Goal: Task Accomplishment & Management: Complete application form

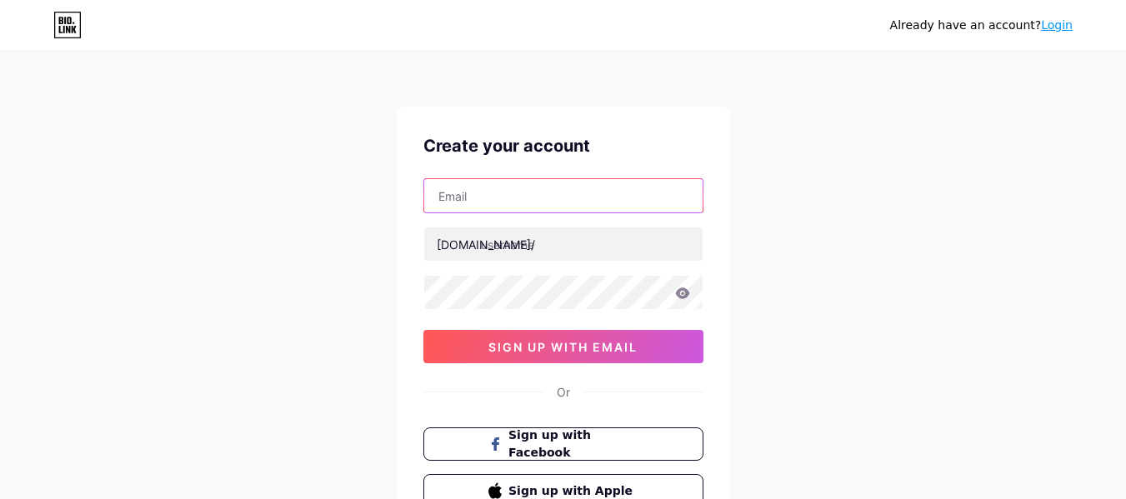
click at [505, 193] on input "text" at bounding box center [563, 195] width 278 height 33
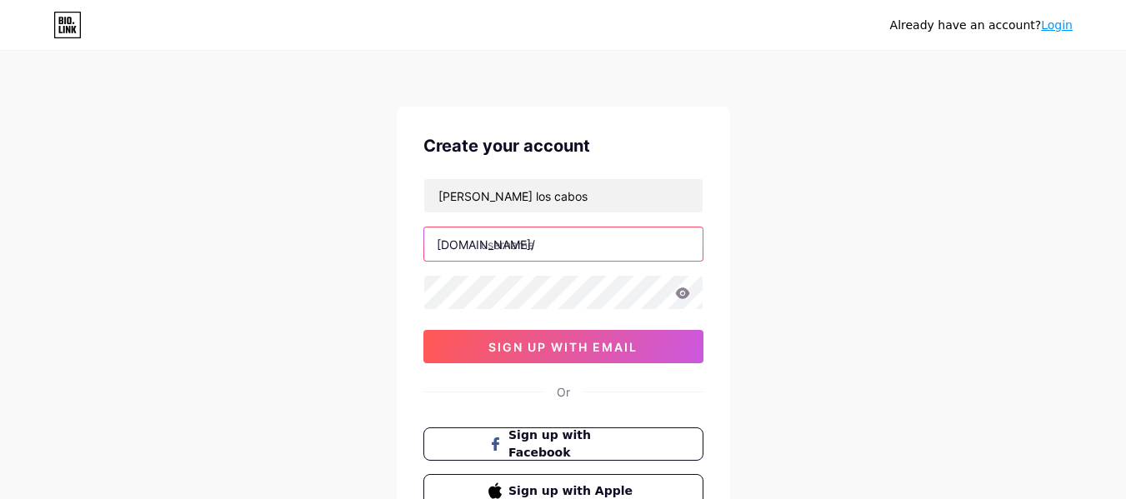
click at [556, 249] on input "text" at bounding box center [563, 244] width 278 height 33
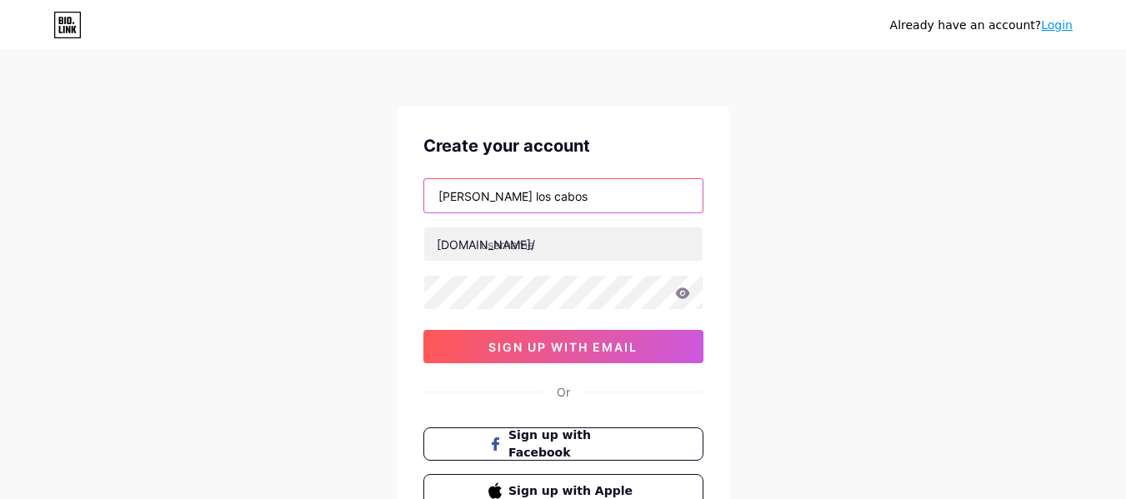
drag, startPoint x: 567, startPoint y: 197, endPoint x: 399, endPoint y: 193, distance: 167.6
click at [399, 193] on div "Create your account [PERSON_NAME] los cabos [DOMAIN_NAME]/ 0cAFcWeA746pU_QTkt-J…" at bounding box center [563, 321] width 333 height 428
click at [591, 201] on input "[PERSON_NAME] los cabos" at bounding box center [563, 195] width 278 height 33
drag, startPoint x: 503, startPoint y: 198, endPoint x: 663, endPoint y: 208, distance: 160.4
click at [663, 208] on input "[PERSON_NAME] los cabos" at bounding box center [563, 195] width 278 height 33
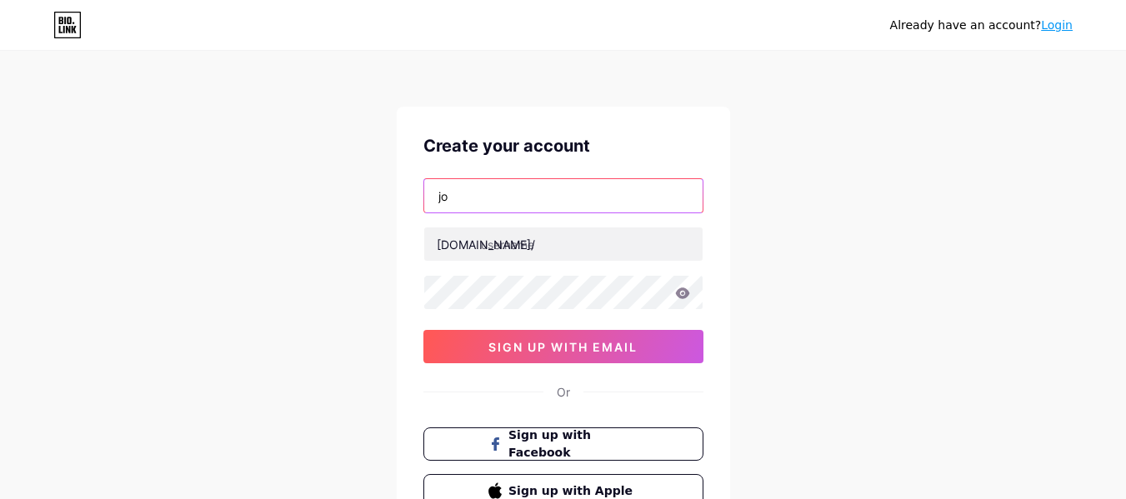
type input "j"
click at [642, 197] on input "text" at bounding box center [563, 195] width 278 height 33
type input "[EMAIL_ADDRESS][DOMAIN_NAME]"
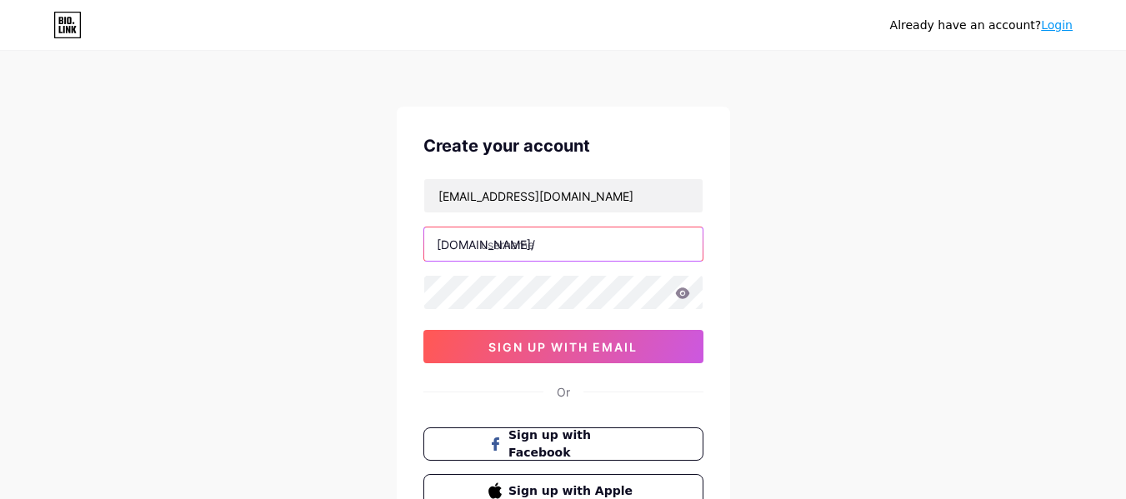
click at [563, 247] on input "text" at bounding box center [563, 244] width 278 height 33
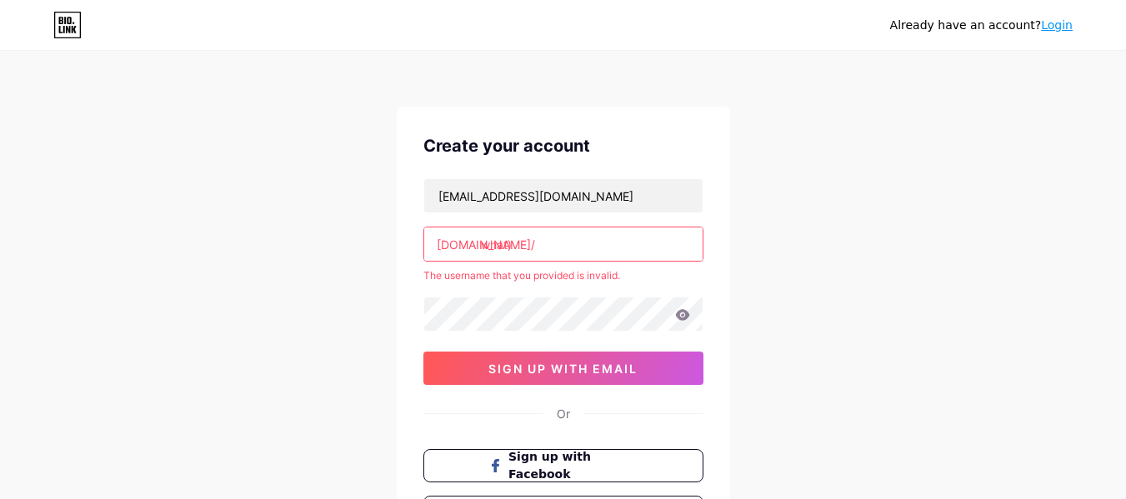
click at [533, 248] on input "what)" at bounding box center [563, 244] width 278 height 33
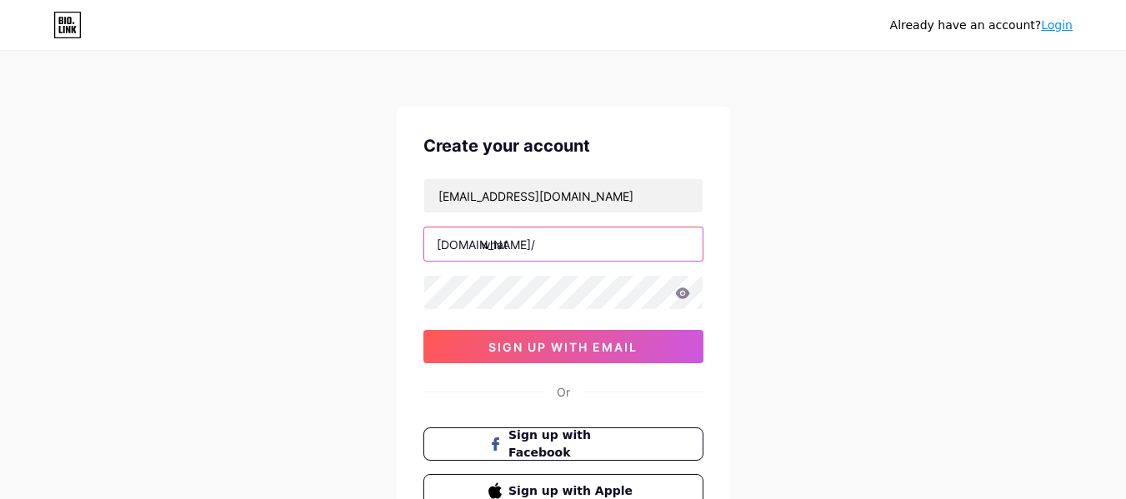
click at [584, 246] on input "what" at bounding box center [563, 244] width 278 height 33
type input "whatnwhere"
click at [683, 290] on icon at bounding box center [682, 293] width 14 height 11
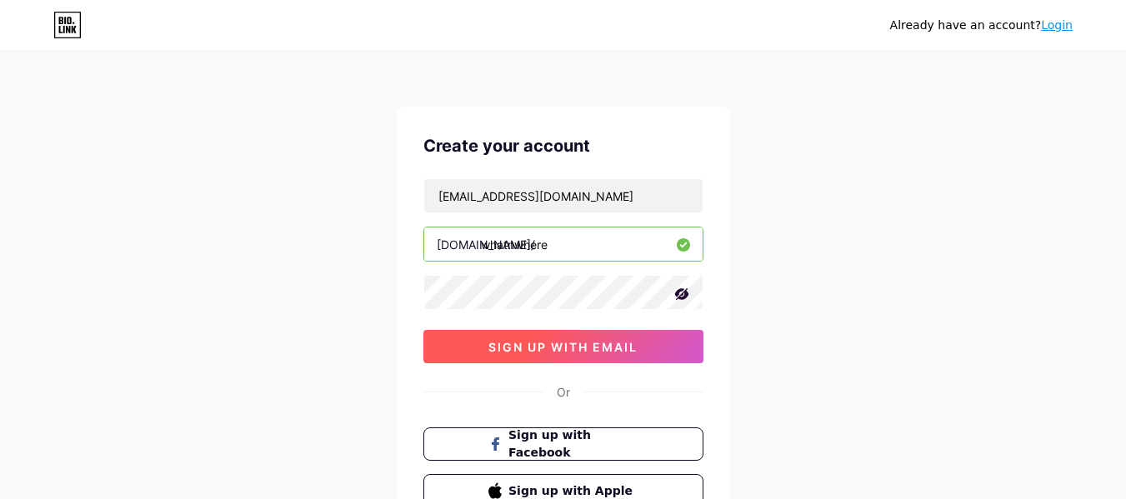
click at [574, 358] on button "sign up with email" at bounding box center [563, 346] width 280 height 33
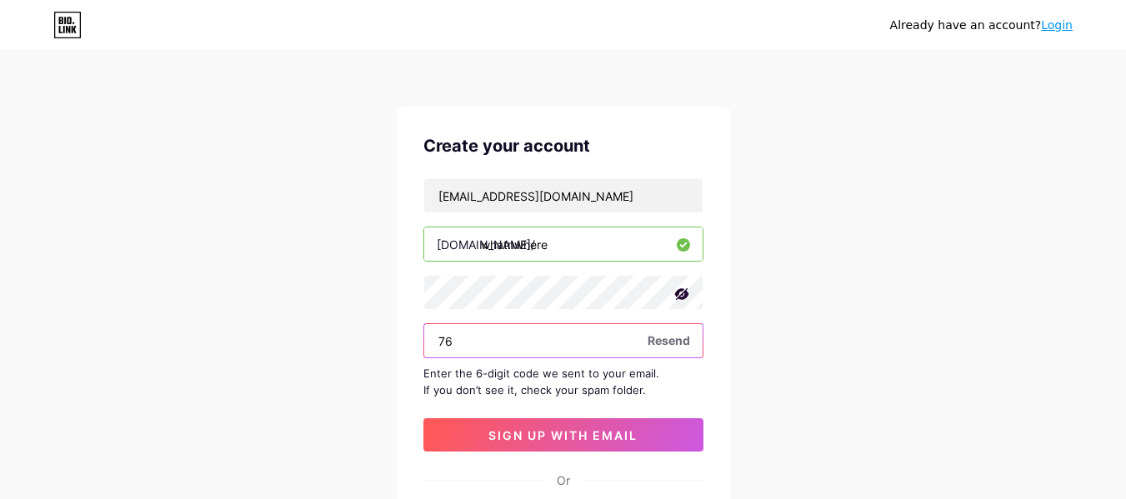
type input "7"
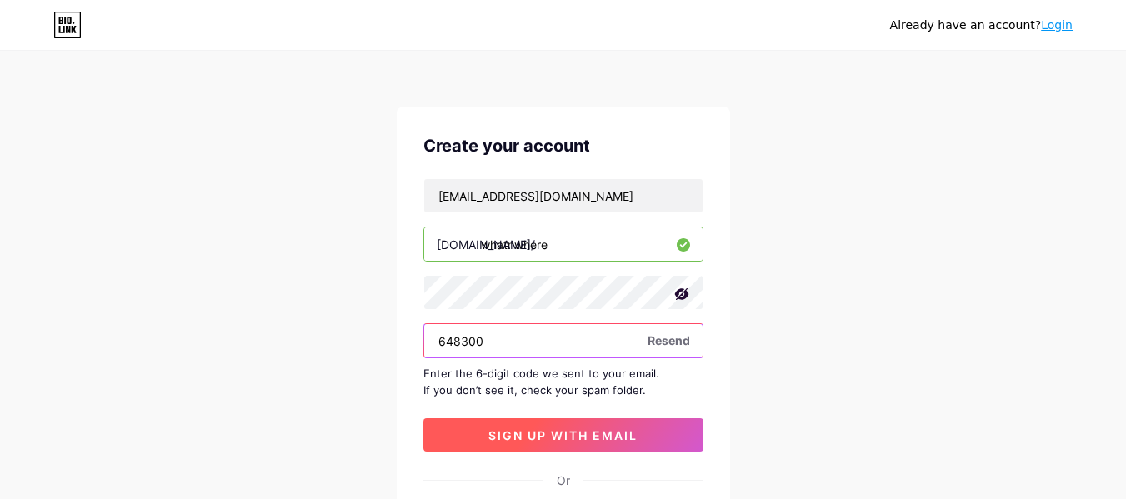
type input "648300"
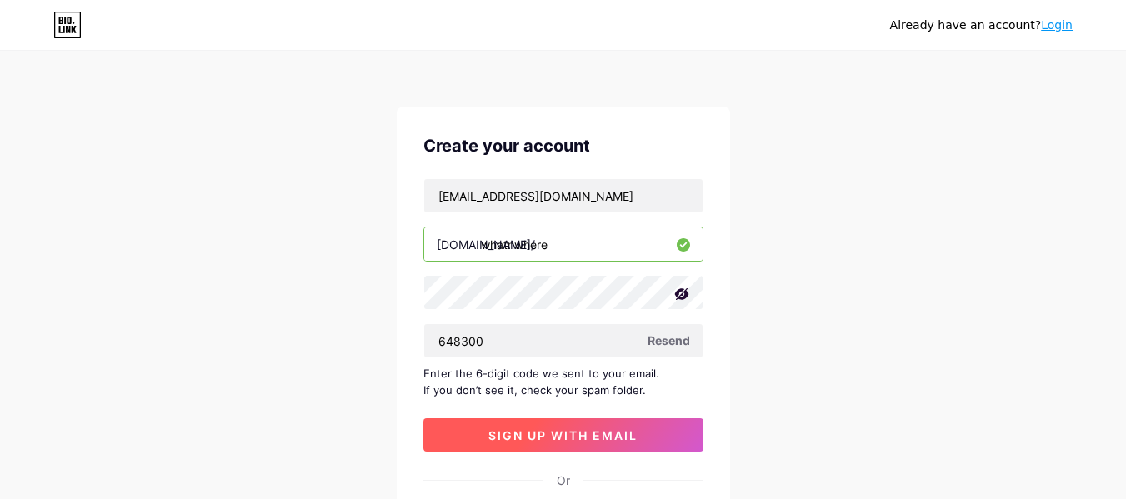
click at [577, 449] on button "sign up with email" at bounding box center [563, 434] width 280 height 33
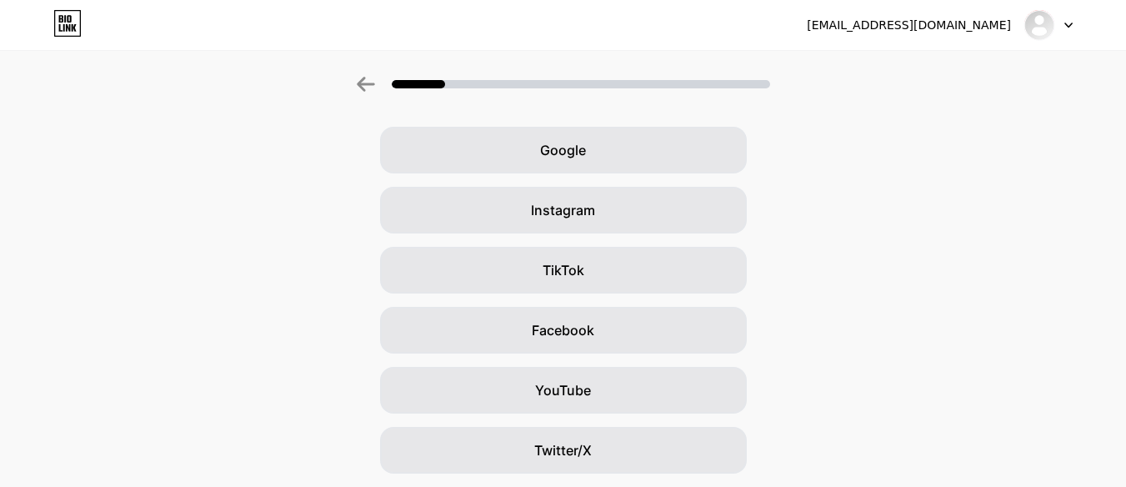
scroll to position [83, 0]
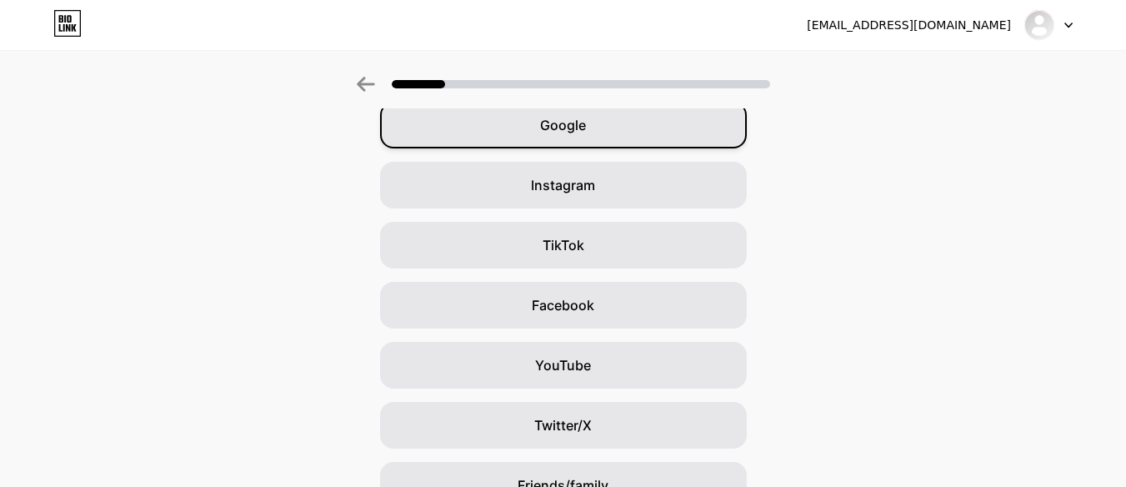
click at [613, 132] on div "Google" at bounding box center [563, 125] width 367 height 47
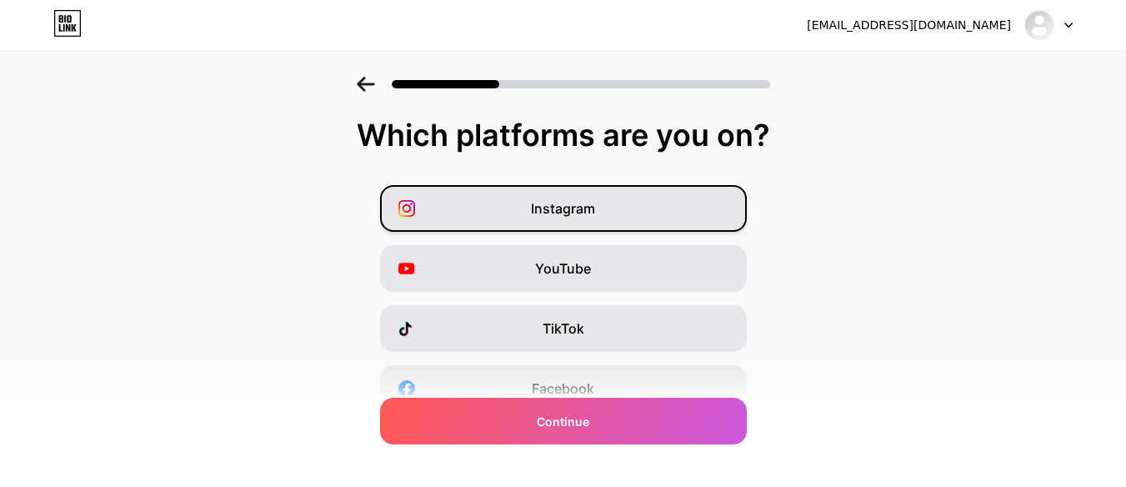
click at [604, 212] on div "Instagram" at bounding box center [563, 208] width 367 height 47
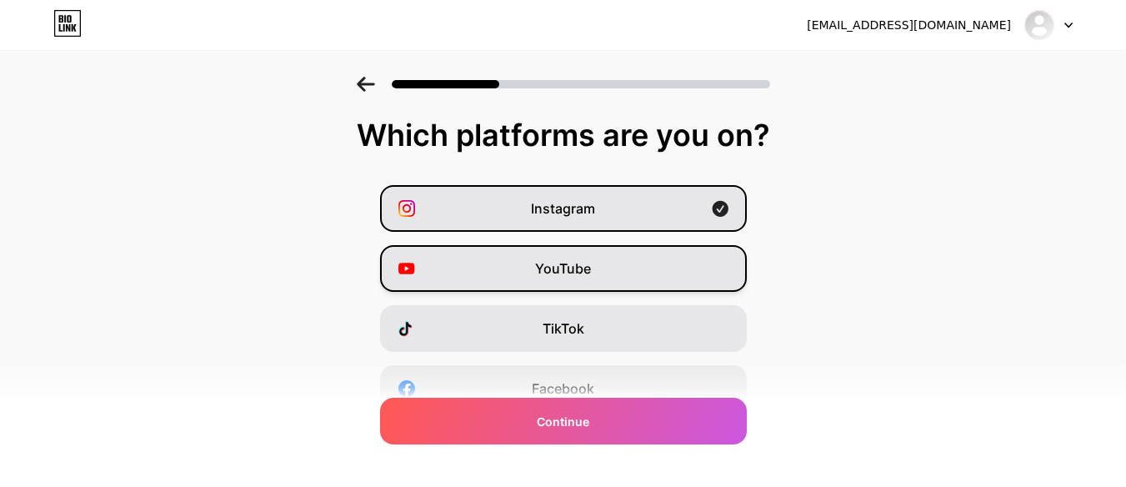
click at [591, 262] on span "YouTube" at bounding box center [563, 268] width 56 height 20
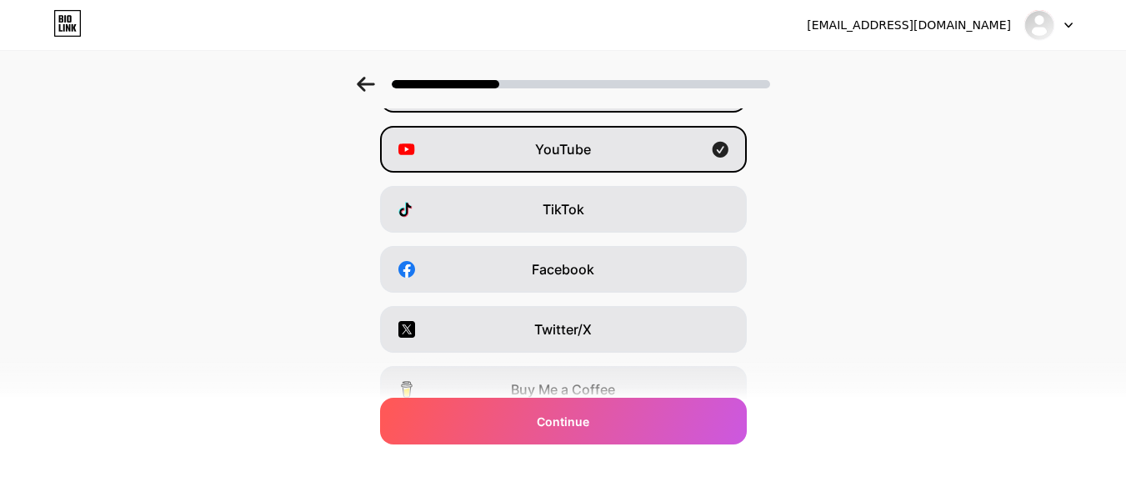
scroll to position [232, 0]
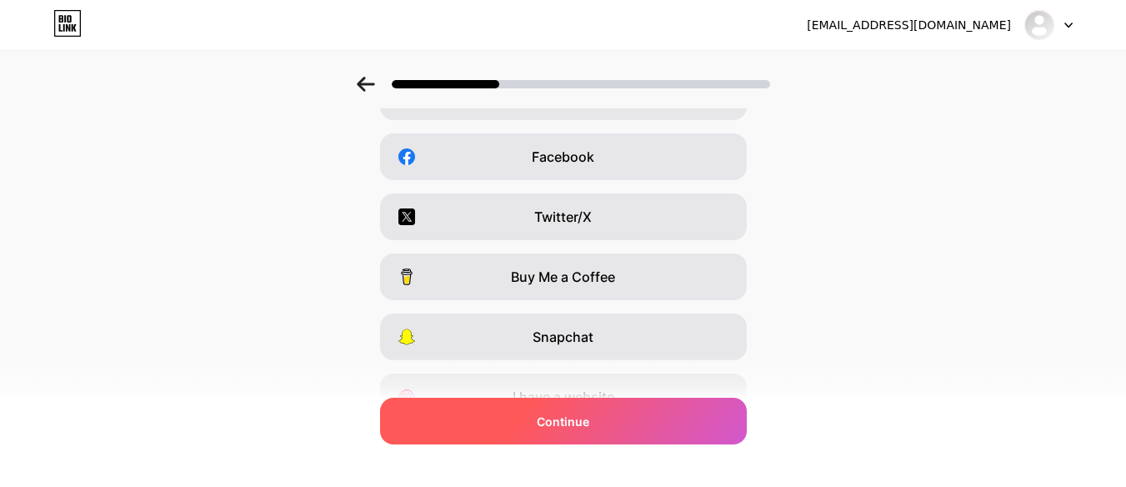
click at [573, 433] on div "Continue" at bounding box center [563, 421] width 367 height 47
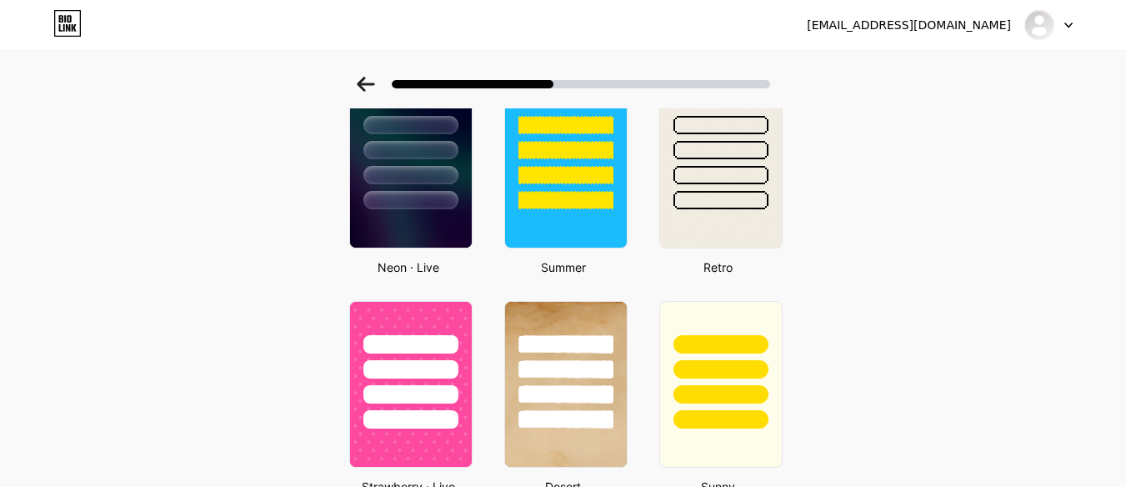
scroll to position [749, 0]
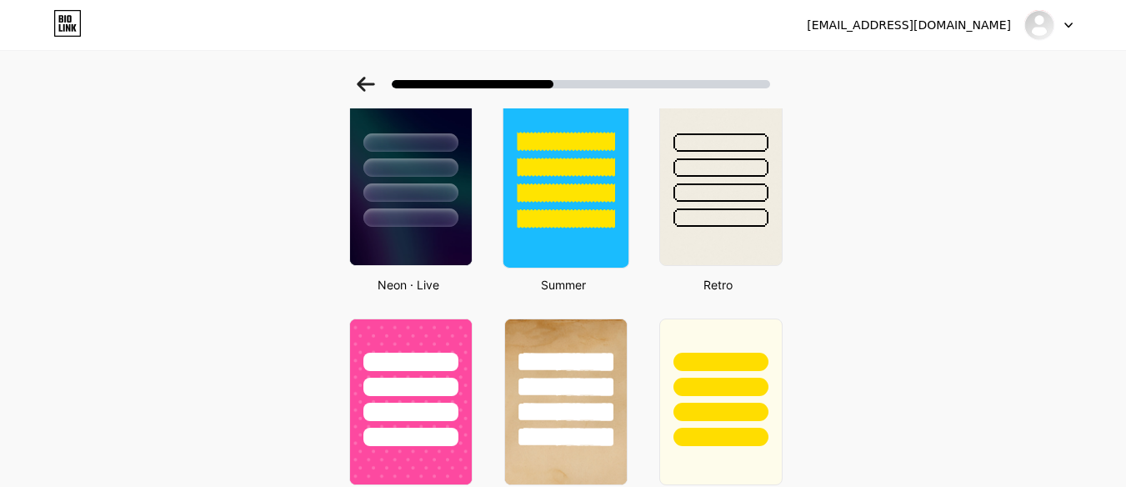
click at [524, 174] on div at bounding box center [566, 167] width 98 height 19
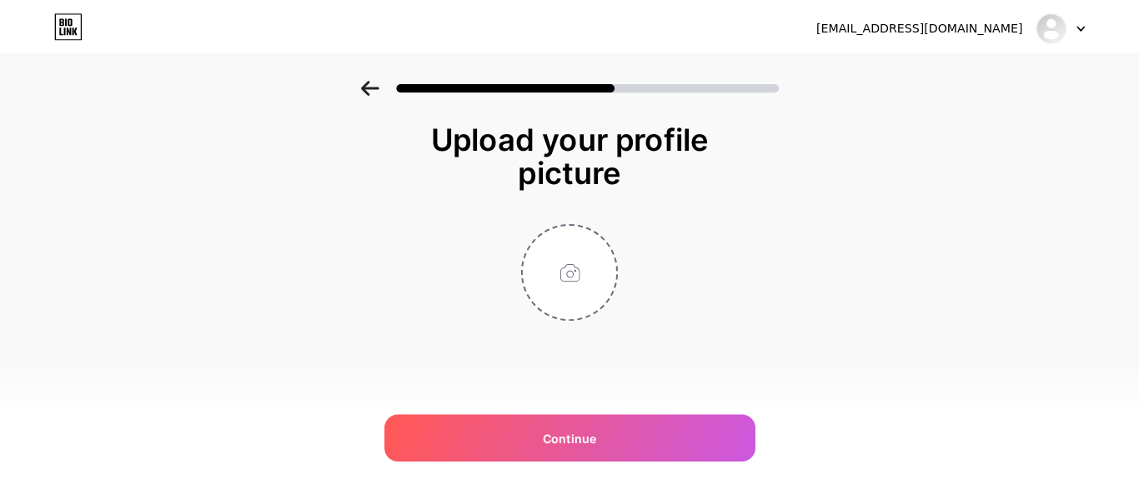
scroll to position [0, 0]
